Goal: Information Seeking & Learning: Learn about a topic

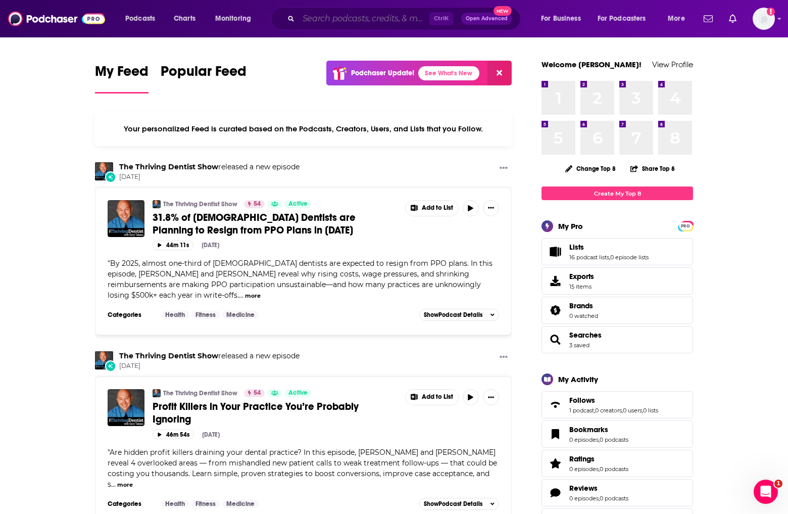
click at [406, 15] on input "Search podcasts, credits, & more..." at bounding box center [364, 19] width 131 height 16
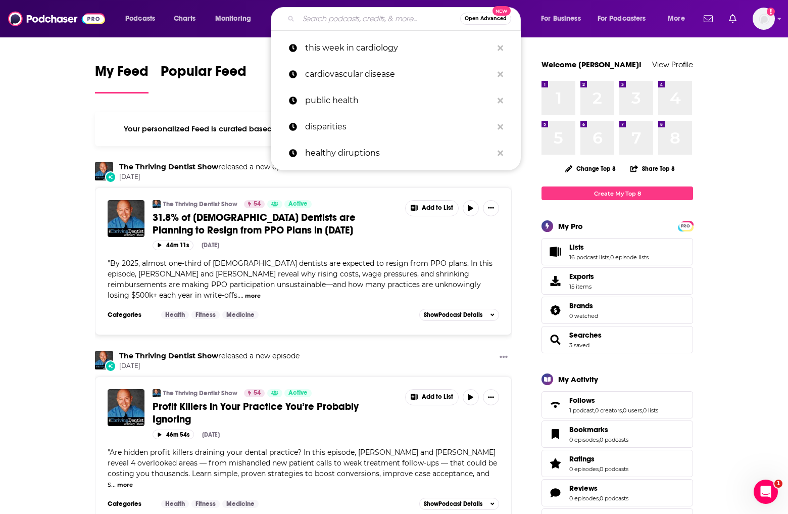
paste input "informed immunity"
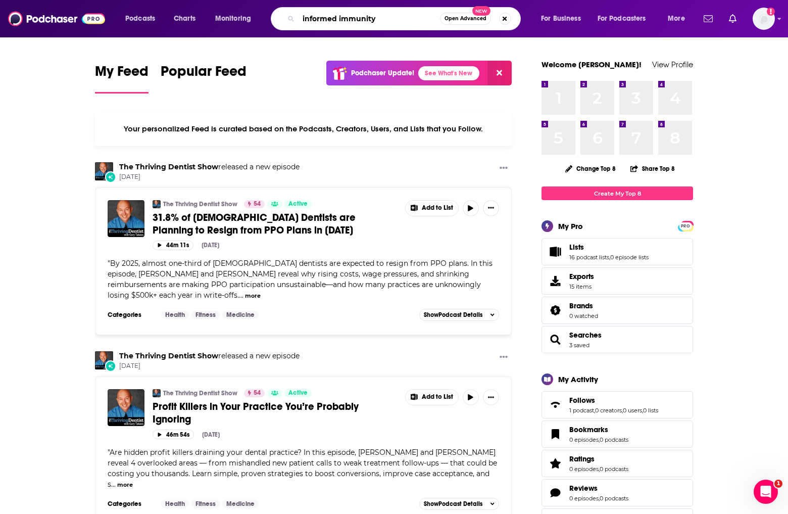
type input "informed immunity"
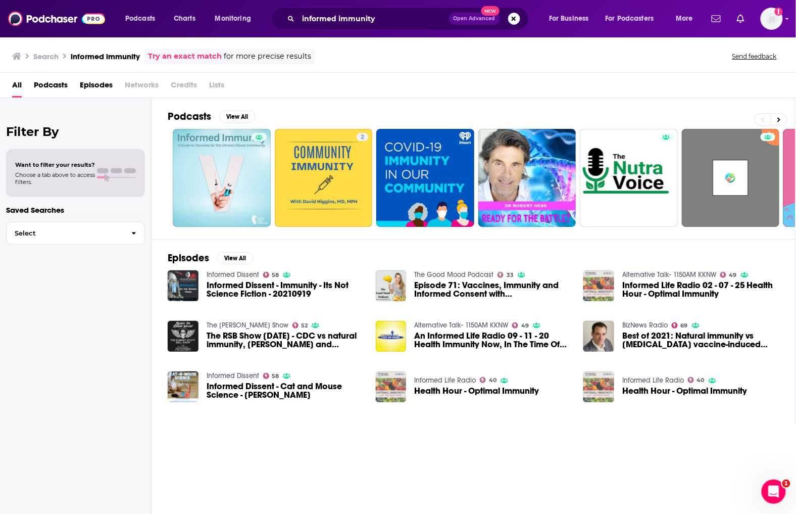
click at [276, 433] on div "Podcasts View All 2 + 11 Episodes View All Informed Dissent 58 Informed Dissent…" at bounding box center [474, 307] width 645 height 418
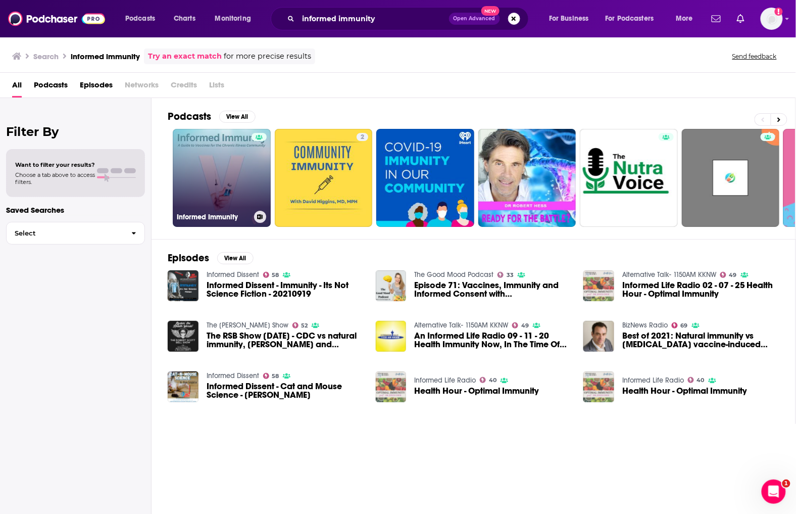
click at [227, 163] on link "Informed Immunity" at bounding box center [222, 178] width 98 height 98
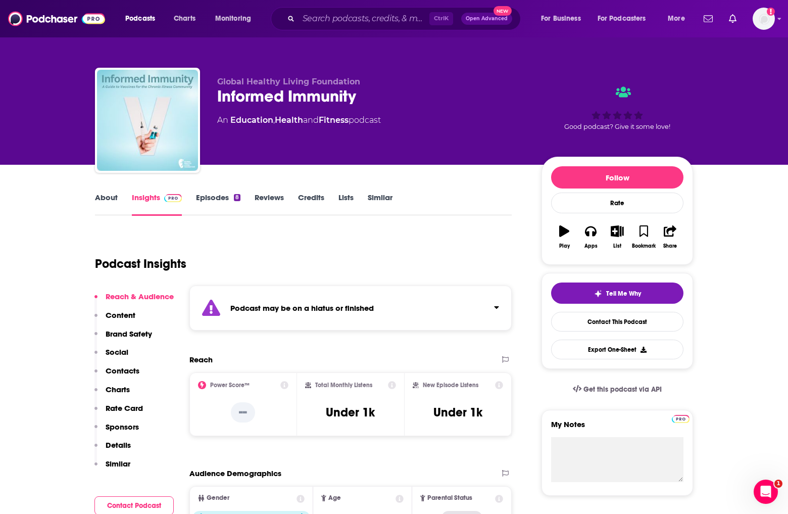
click at [240, 269] on div "Podcast Insights" at bounding box center [299, 258] width 409 height 52
click at [112, 208] on link "About" at bounding box center [106, 204] width 23 height 23
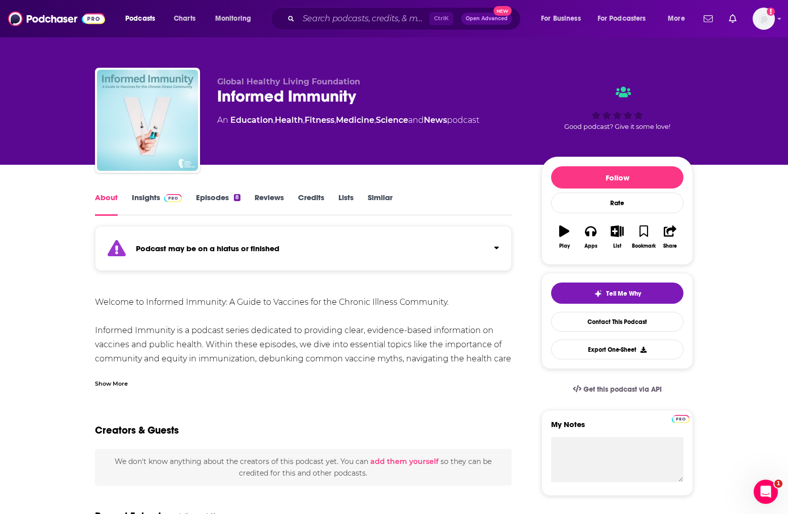
click at [219, 203] on link "Episodes 8" at bounding box center [218, 204] width 44 height 23
